Goal: Task Accomplishment & Management: Manage account settings

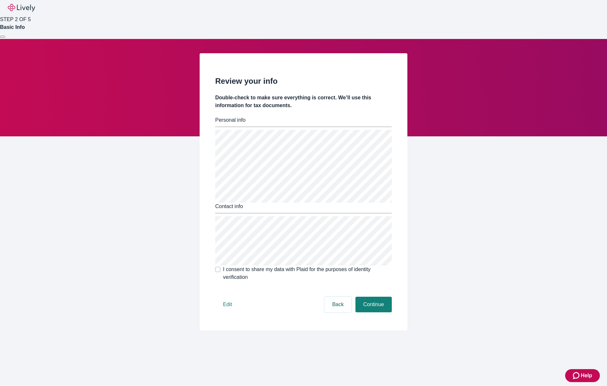
click at [5, 36] on button at bounding box center [2, 37] width 5 height 2
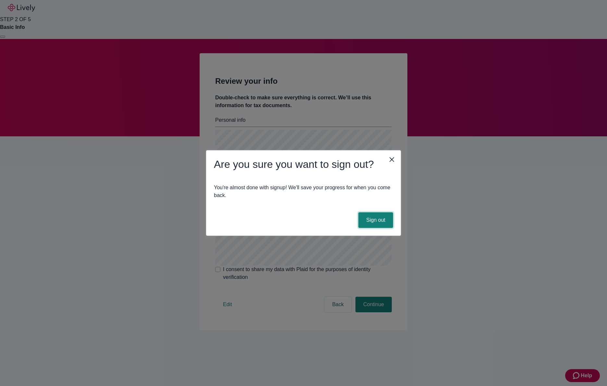
click at [387, 217] on button "Sign out" at bounding box center [375, 220] width 35 height 16
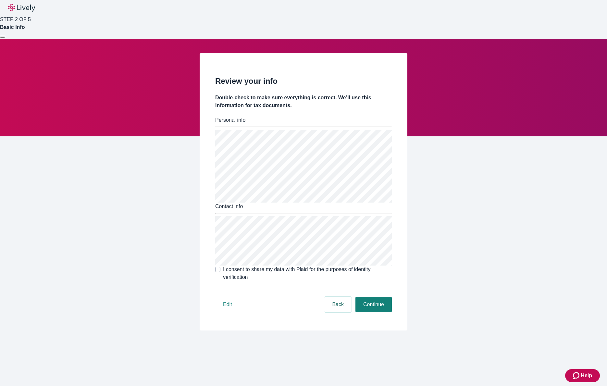
click at [3, 37] on div at bounding box center [3, 37] width 0 height 0
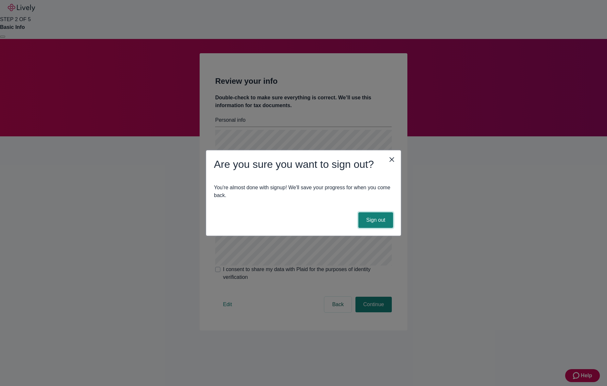
click at [372, 227] on button "Sign out" at bounding box center [375, 220] width 35 height 16
click at [374, 223] on button "Sign out" at bounding box center [375, 220] width 35 height 16
